Goal: Obtain resource: Download file/media

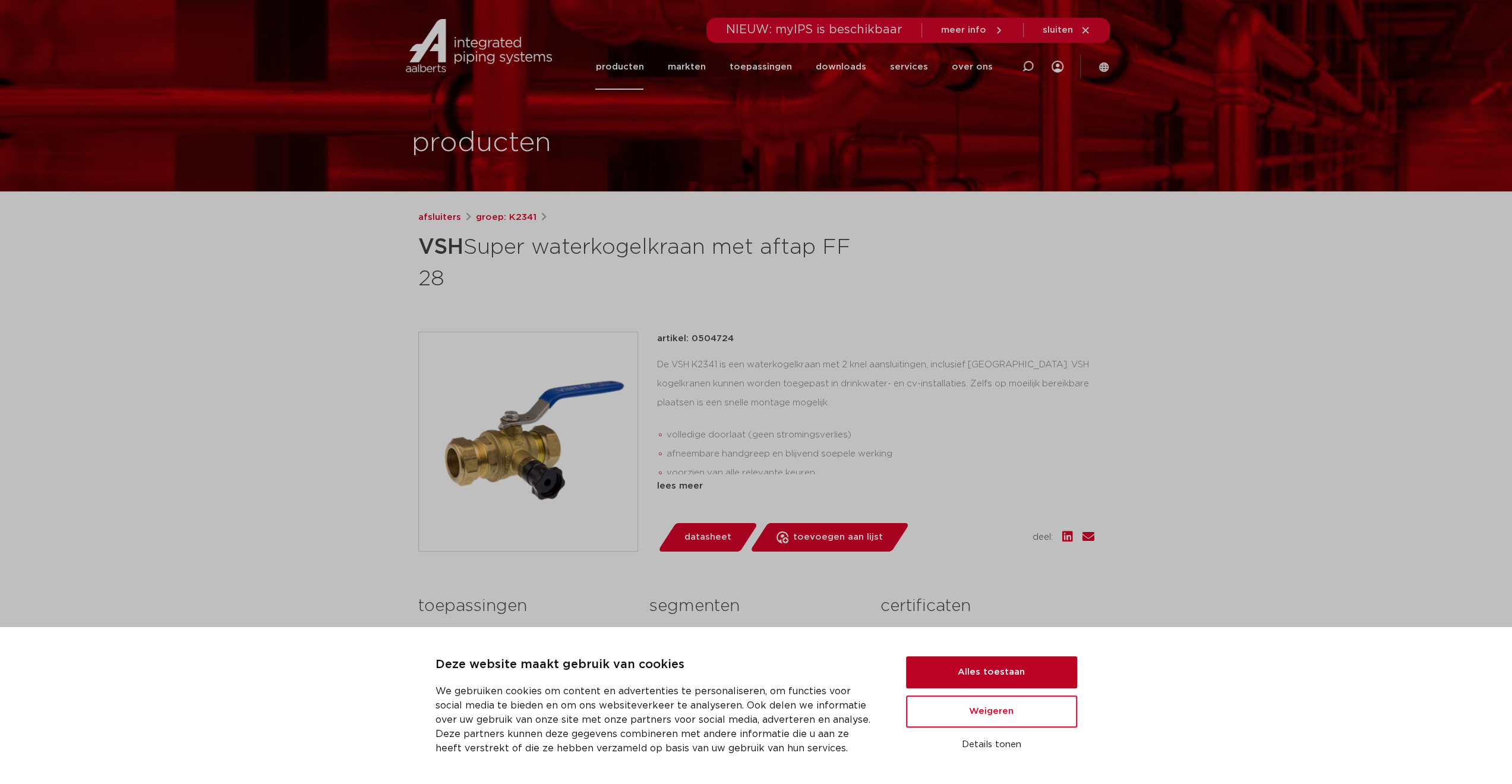
click at [983, 677] on button "Alles toestaan" at bounding box center [991, 672] width 171 height 32
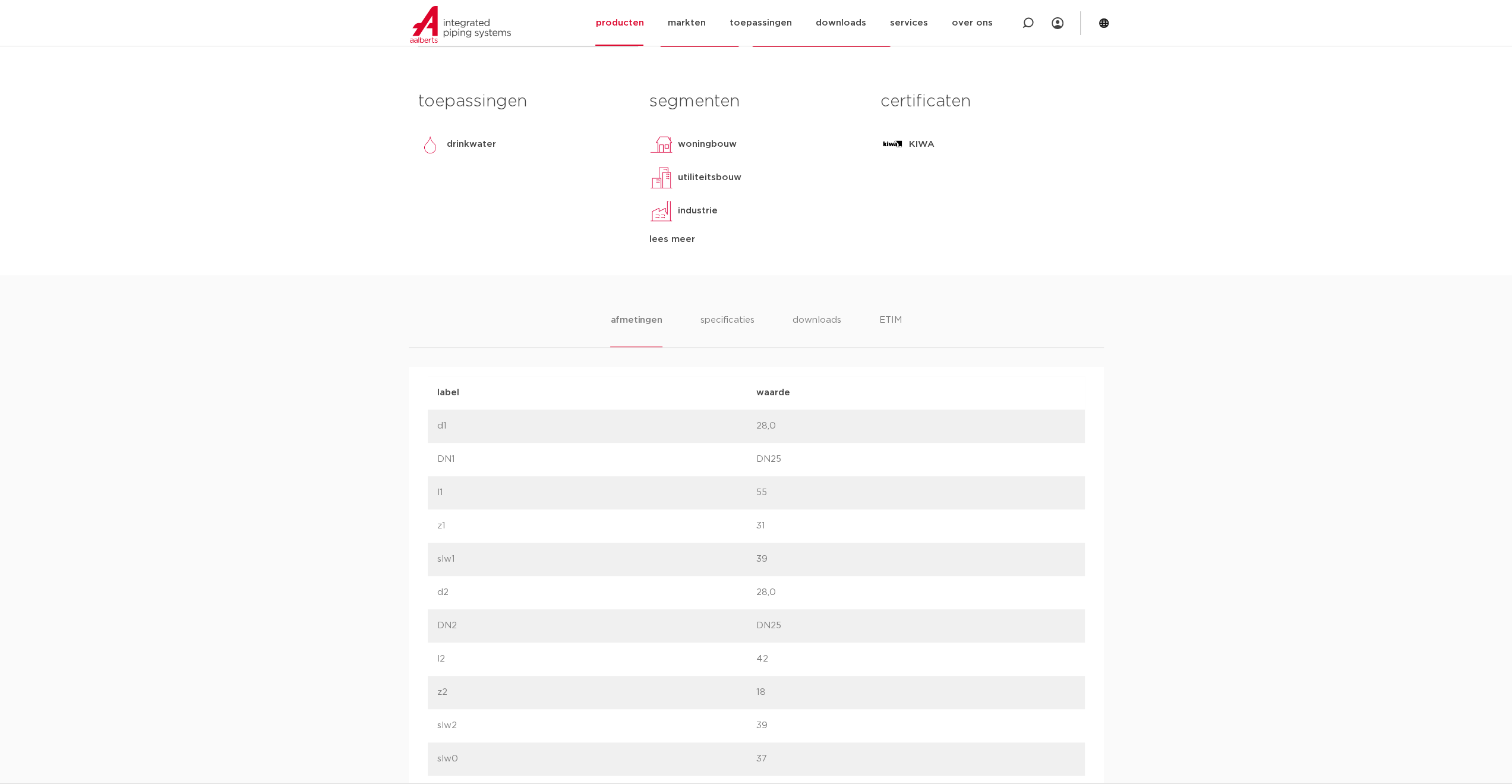
scroll to position [594, 0]
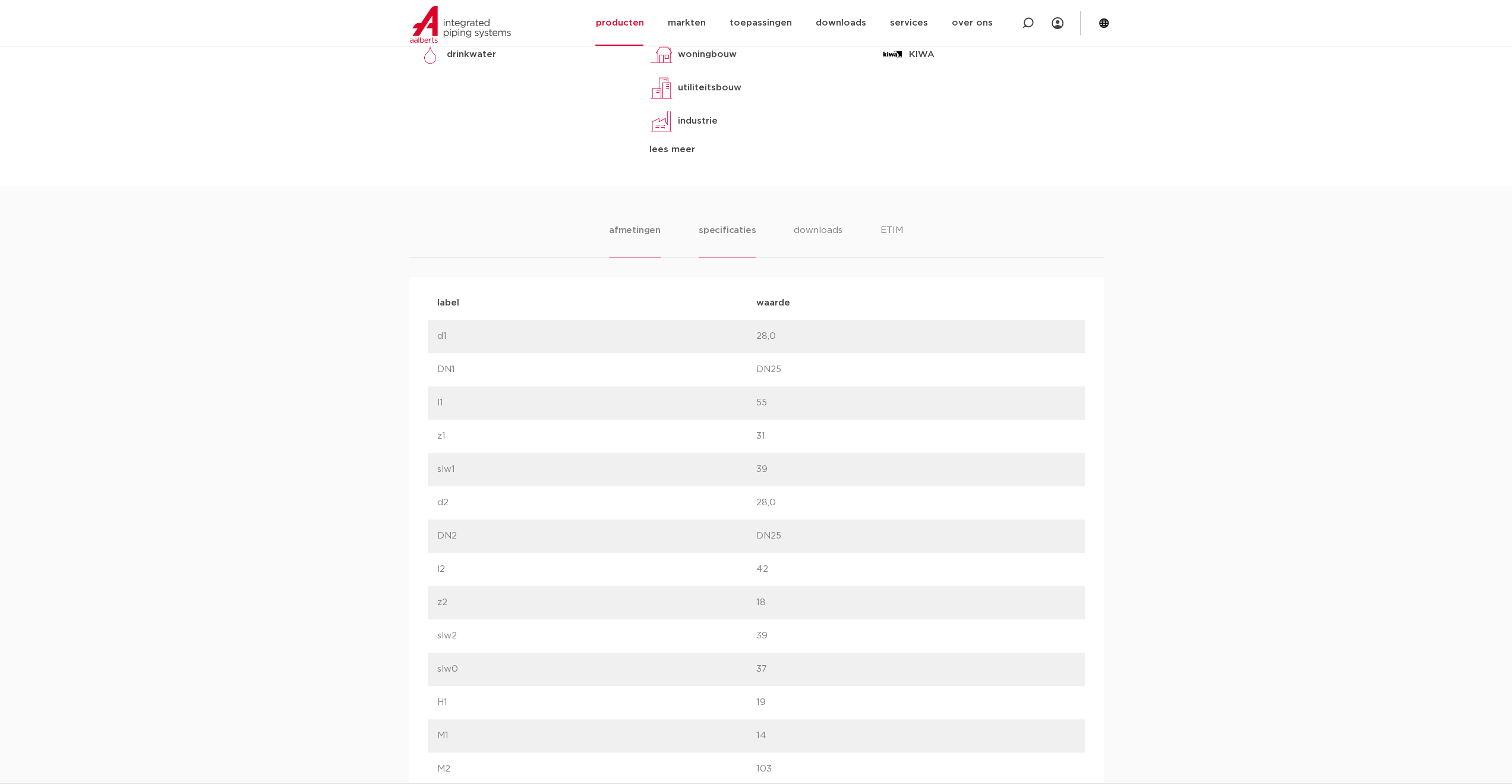
click at [729, 233] on li "specificaties" at bounding box center [727, 240] width 57 height 34
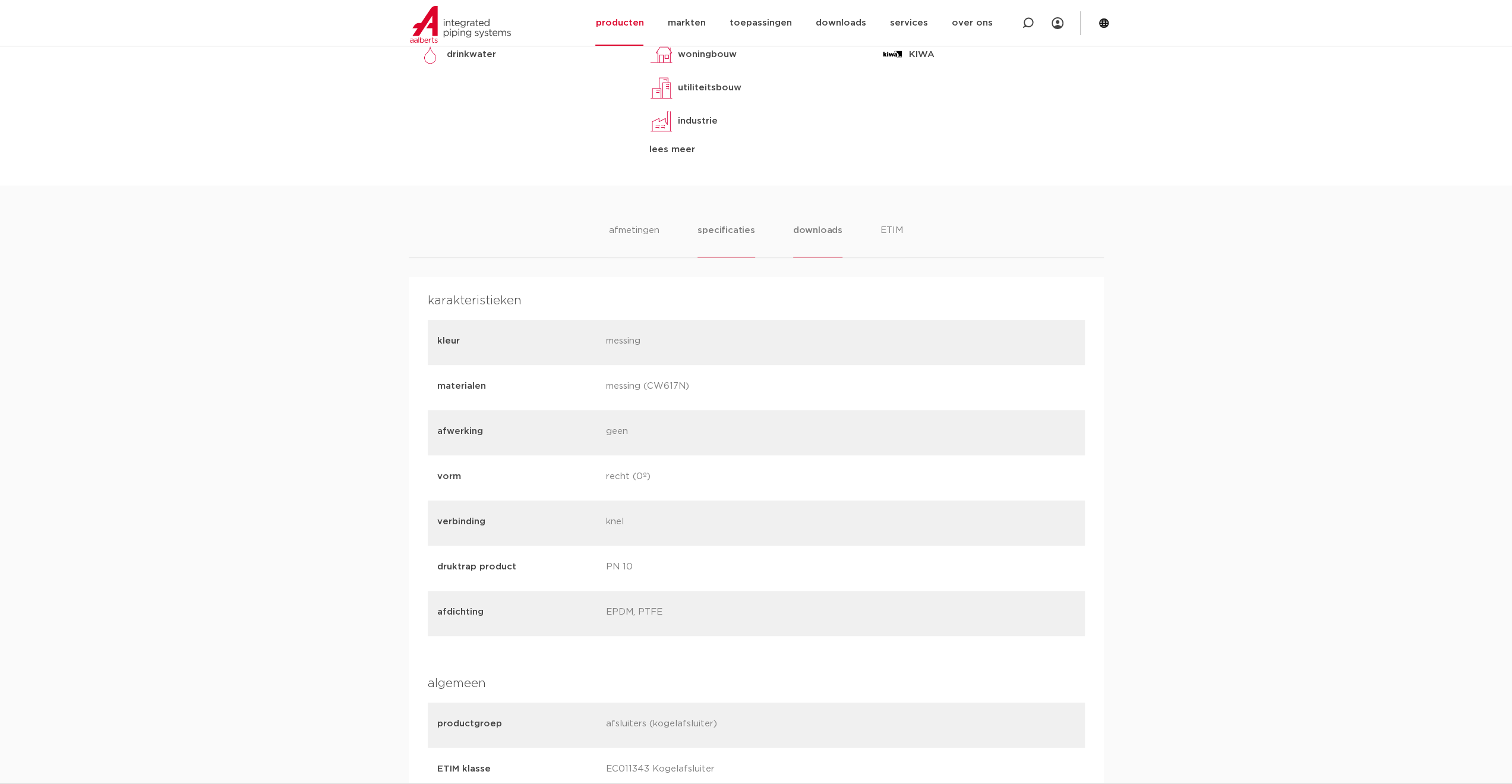
drag, startPoint x: 811, startPoint y: 227, endPoint x: 829, endPoint y: 232, distance: 18.7
click at [812, 227] on li "downloads" at bounding box center [818, 240] width 49 height 34
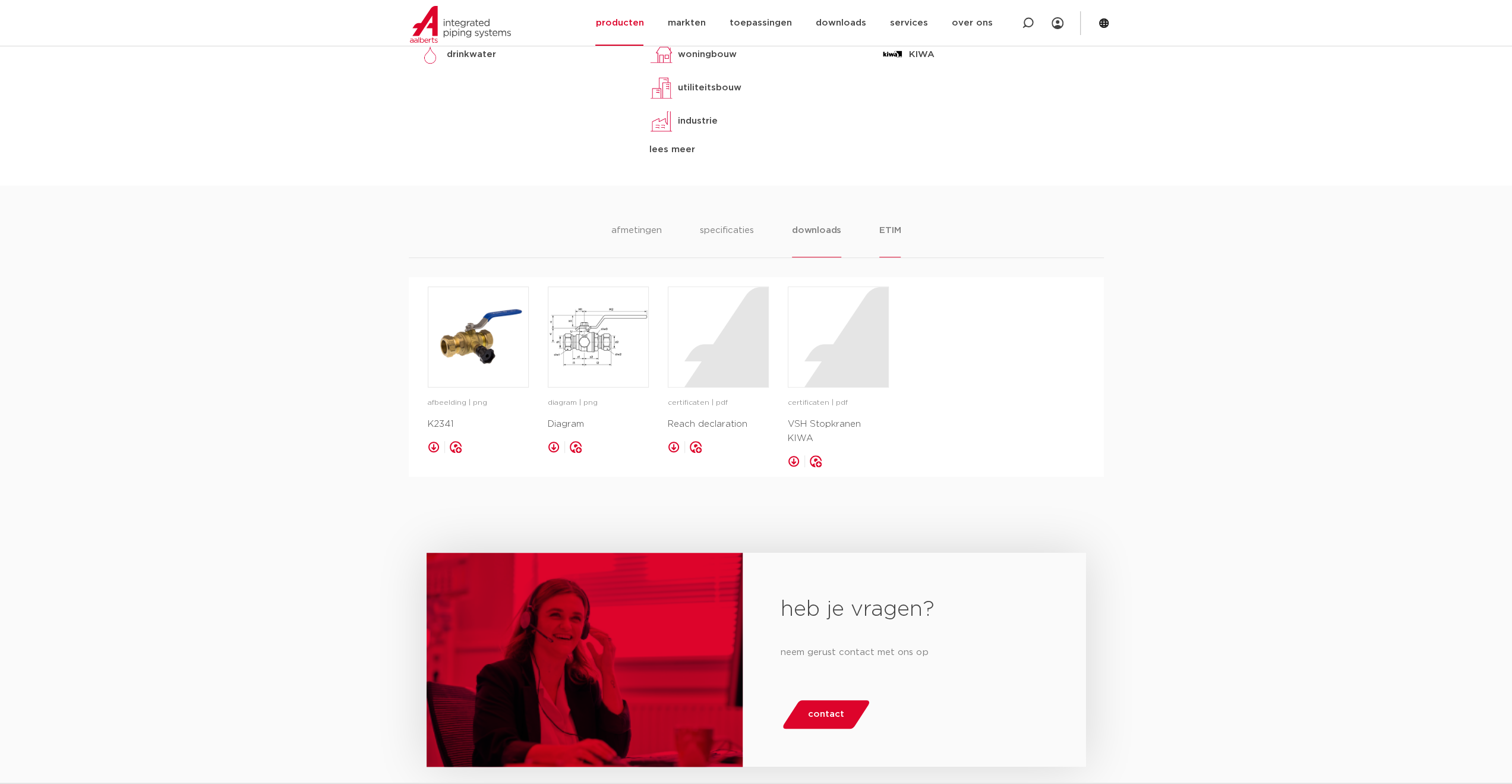
click at [900, 235] on li "ETIM" at bounding box center [890, 240] width 21 height 34
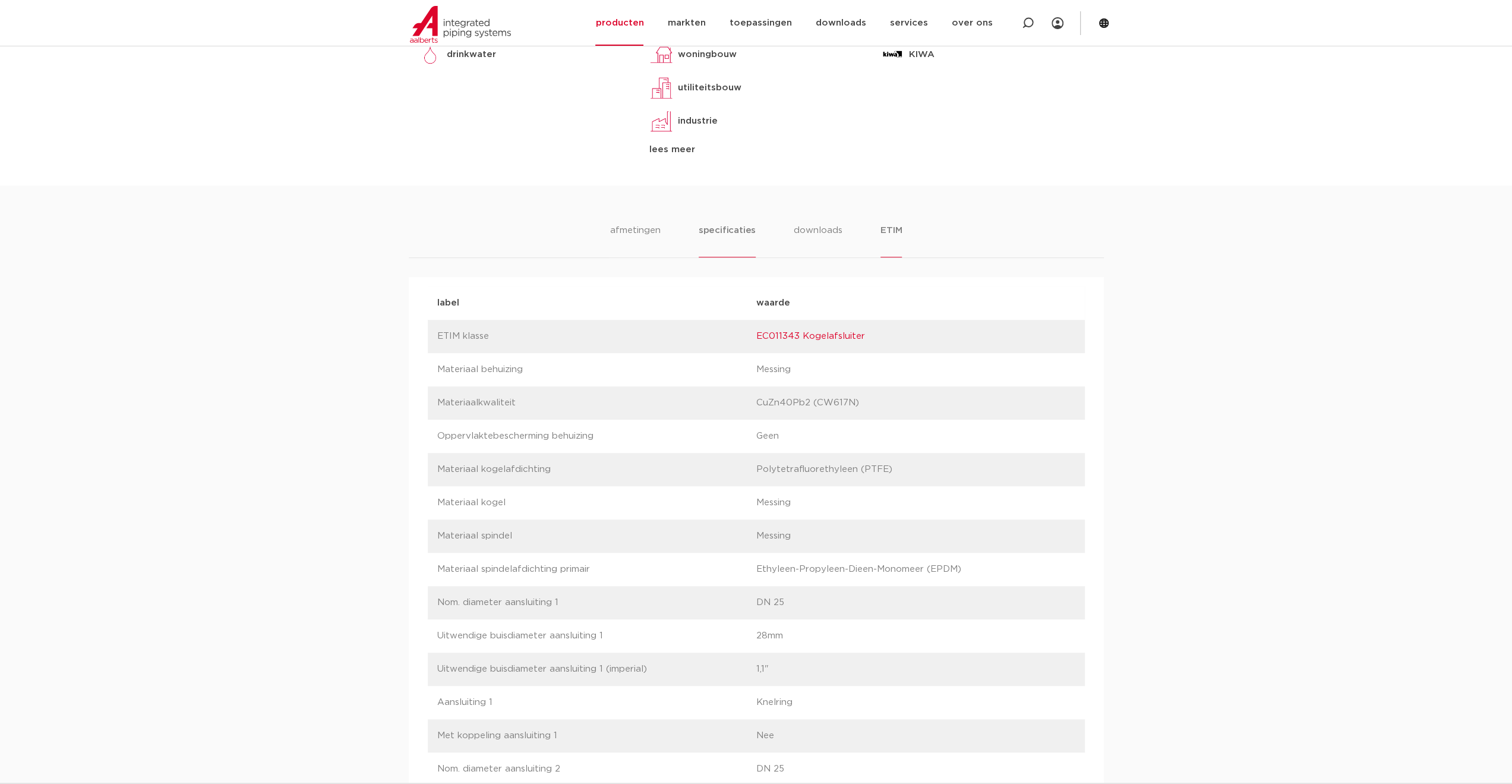
drag, startPoint x: 704, startPoint y: 234, endPoint x: 715, endPoint y: 233, distance: 11.0
click at [705, 233] on li "specificaties" at bounding box center [727, 240] width 57 height 34
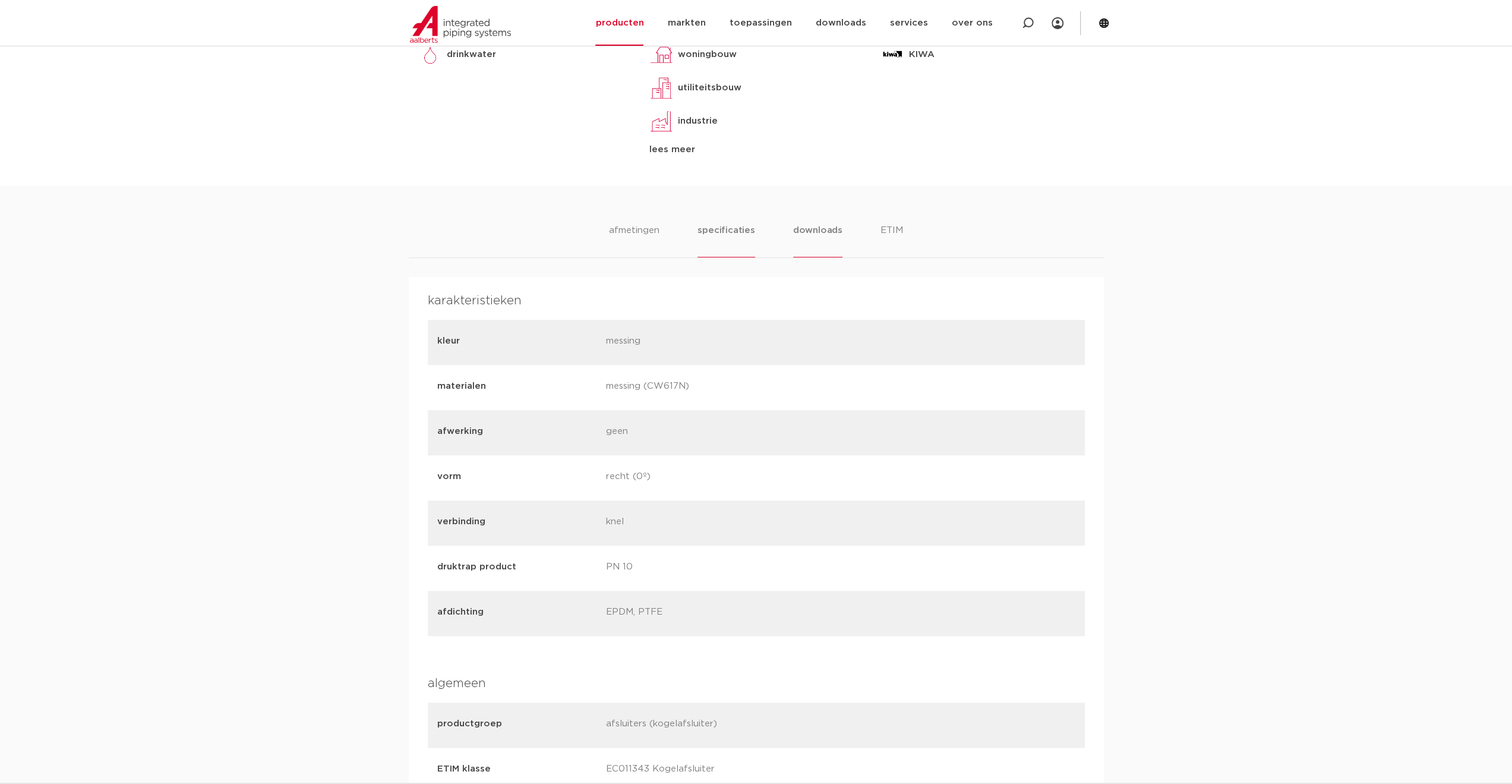
click at [804, 231] on li "downloads" at bounding box center [818, 240] width 49 height 34
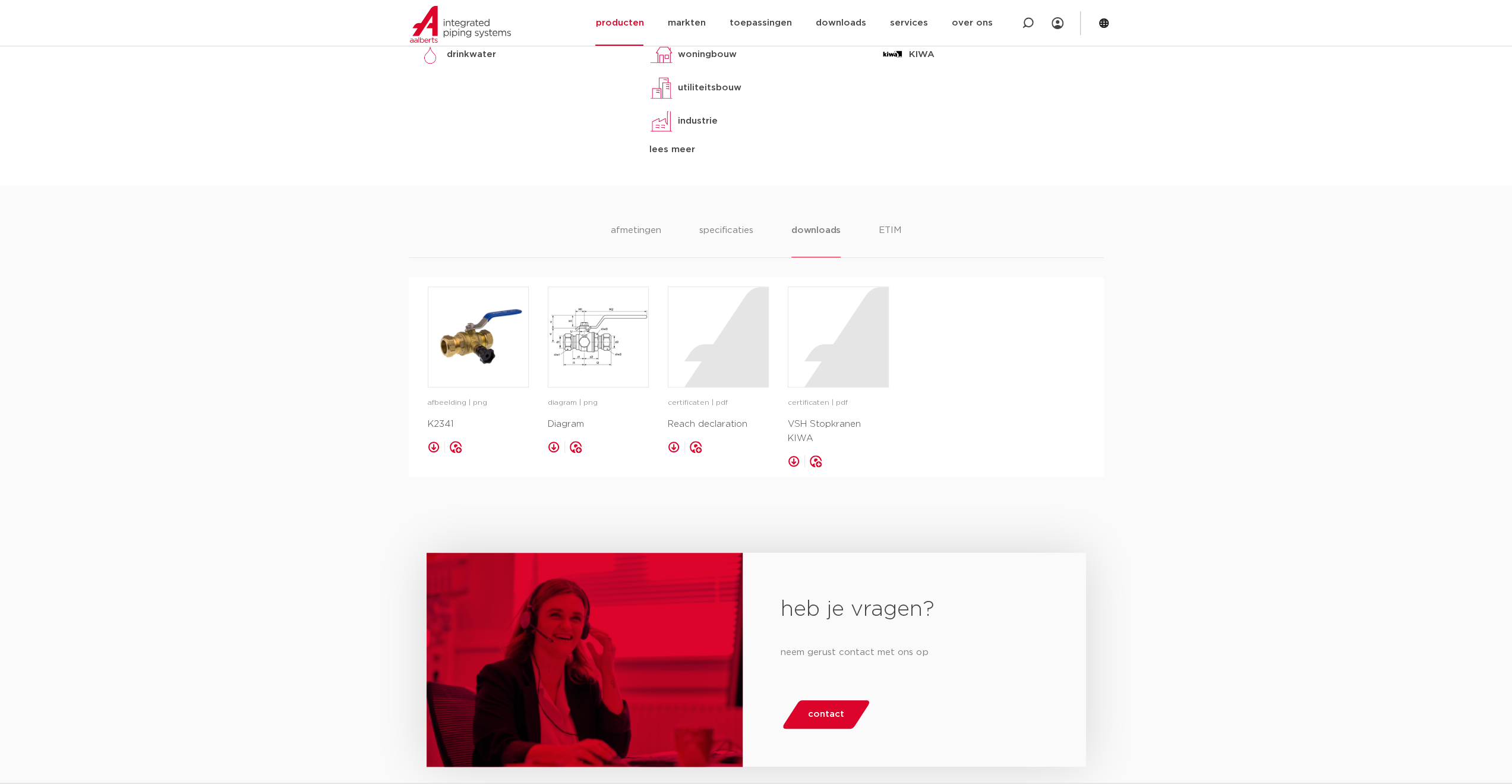
click at [670, 229] on ul "afmetingen specificaties downloads ETIM" at bounding box center [756, 240] width 291 height 34
click at [641, 240] on li "afmetingen" at bounding box center [636, 240] width 52 height 34
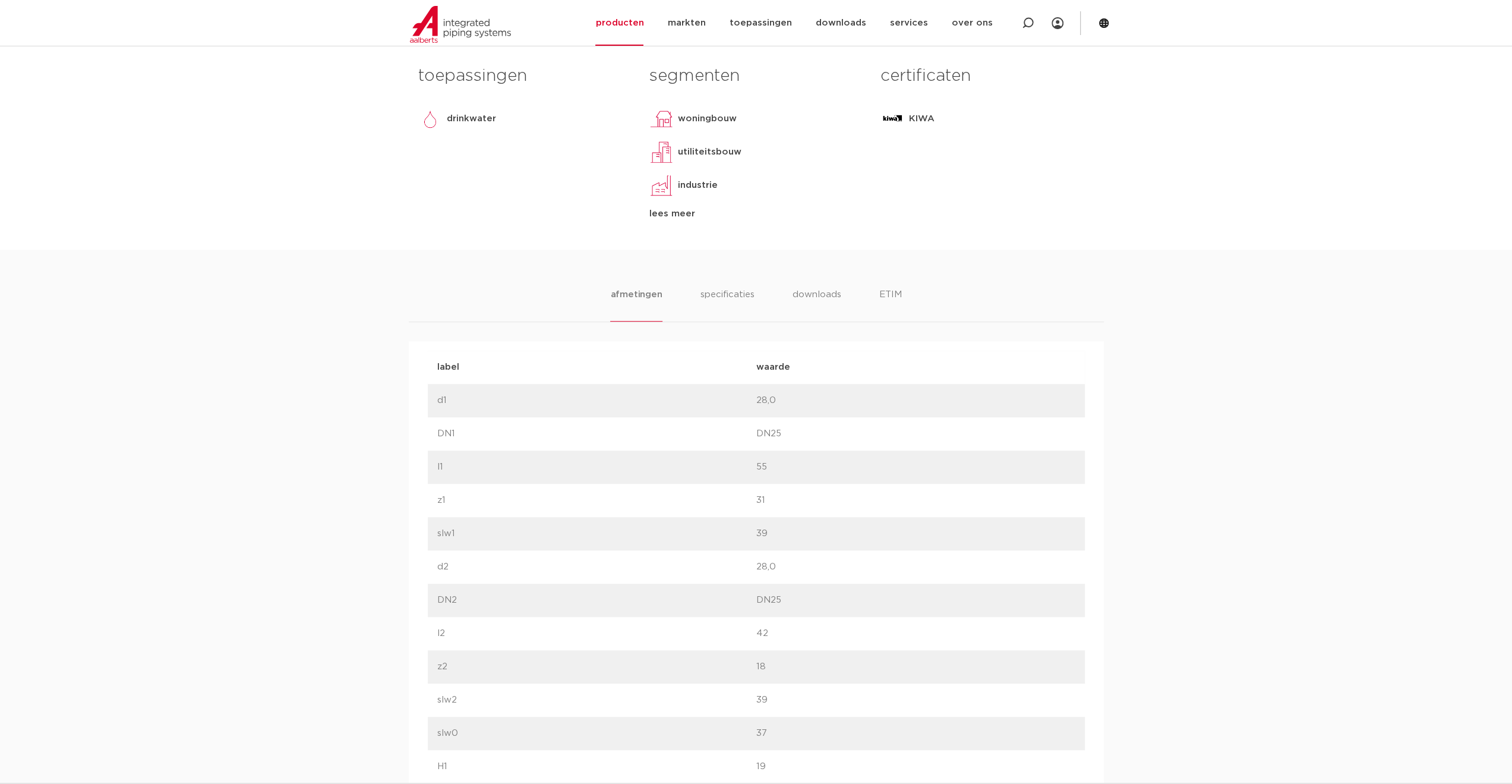
scroll to position [0, 0]
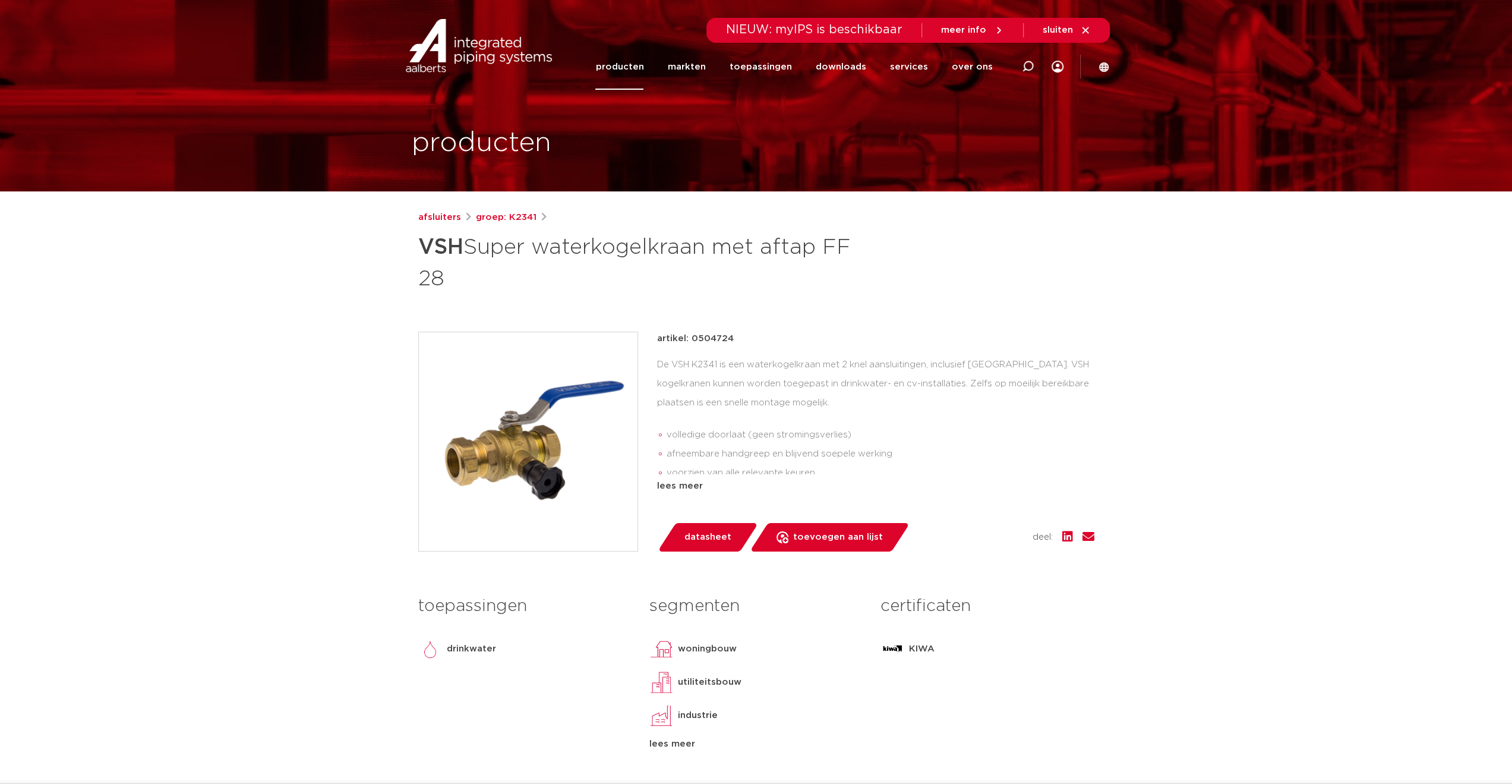
click at [718, 536] on span "datasheet" at bounding box center [708, 536] width 47 height 19
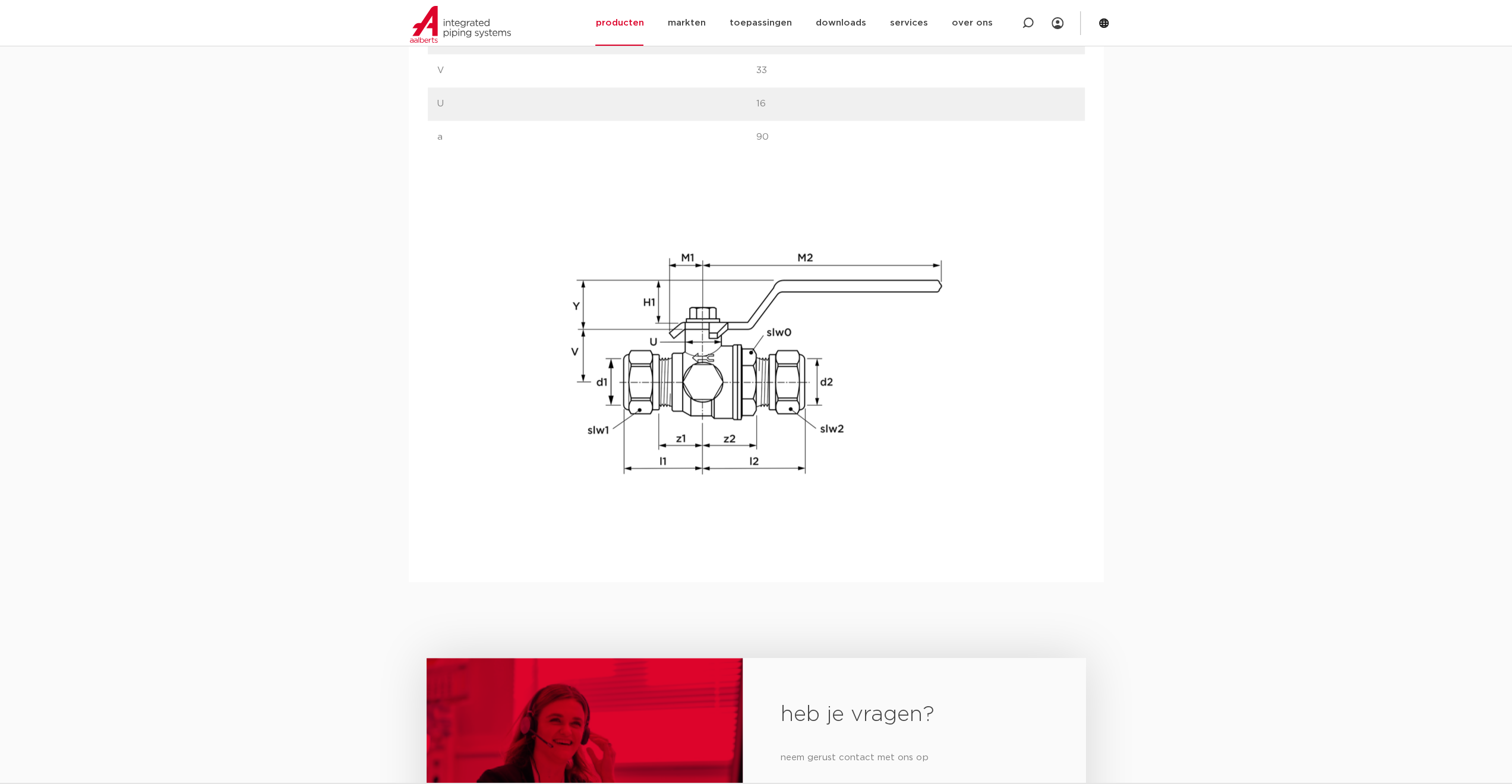
scroll to position [1367, 0]
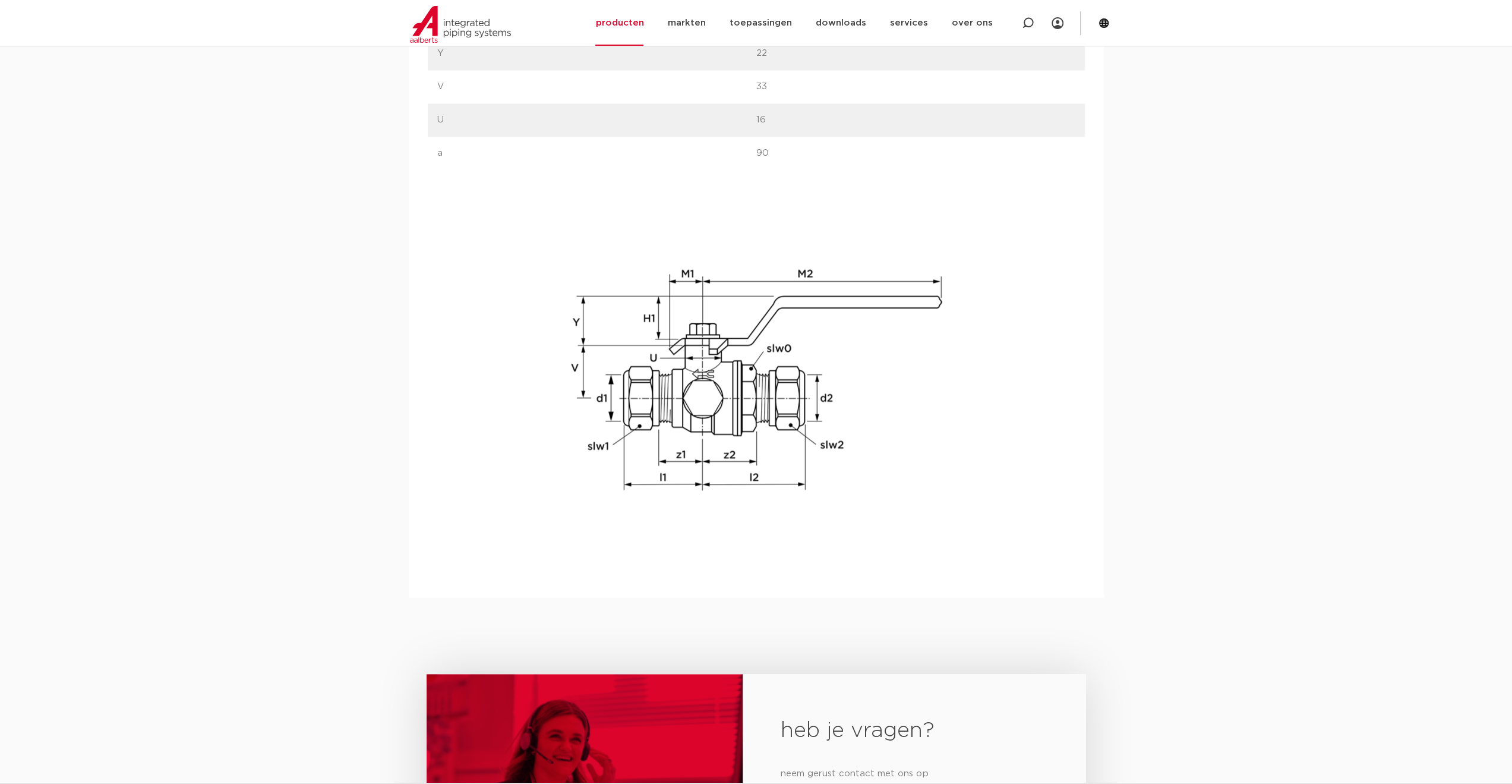
click at [777, 540] on img at bounding box center [757, 379] width 380 height 380
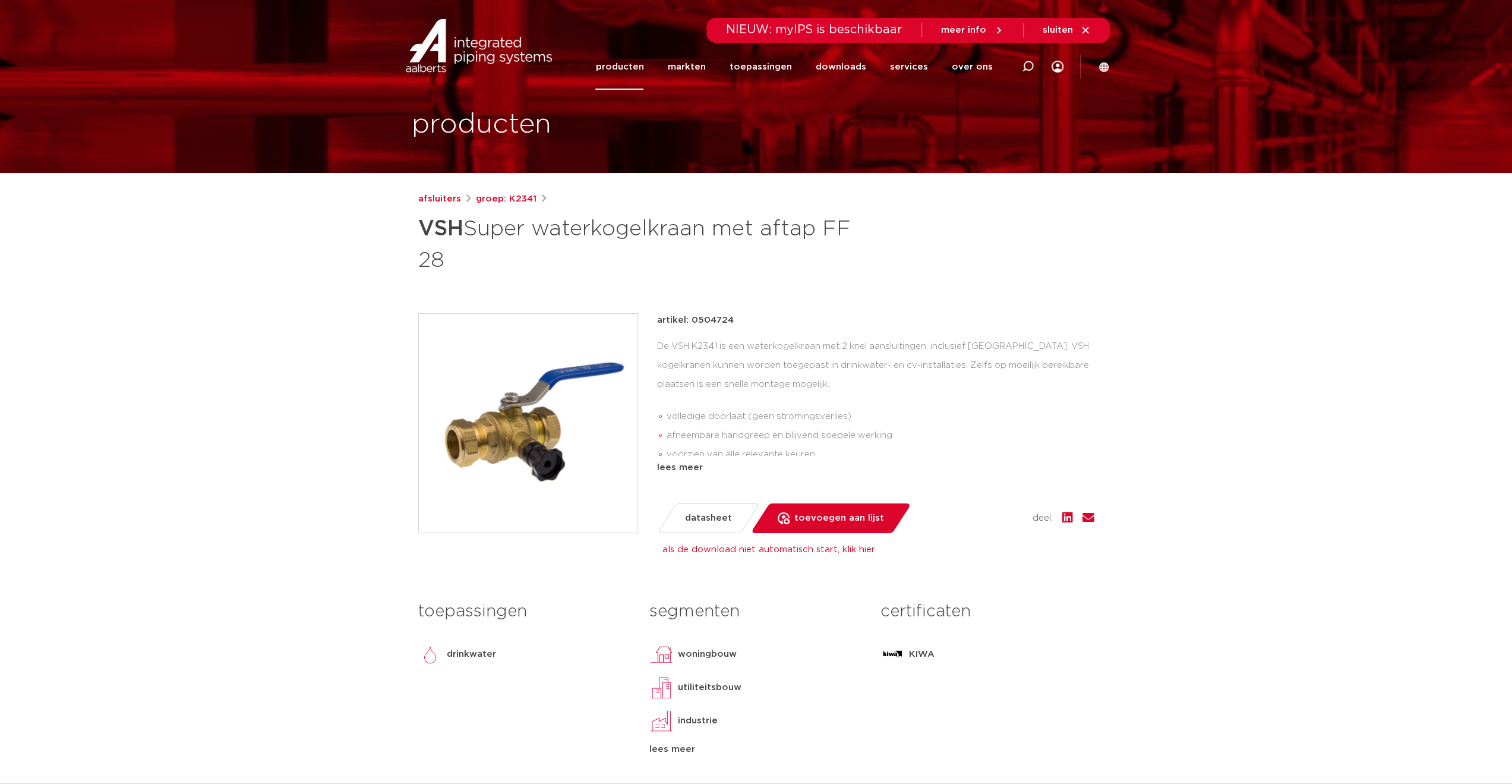
scroll to position [0, 0]
